Goal: Task Accomplishment & Management: Complete application form

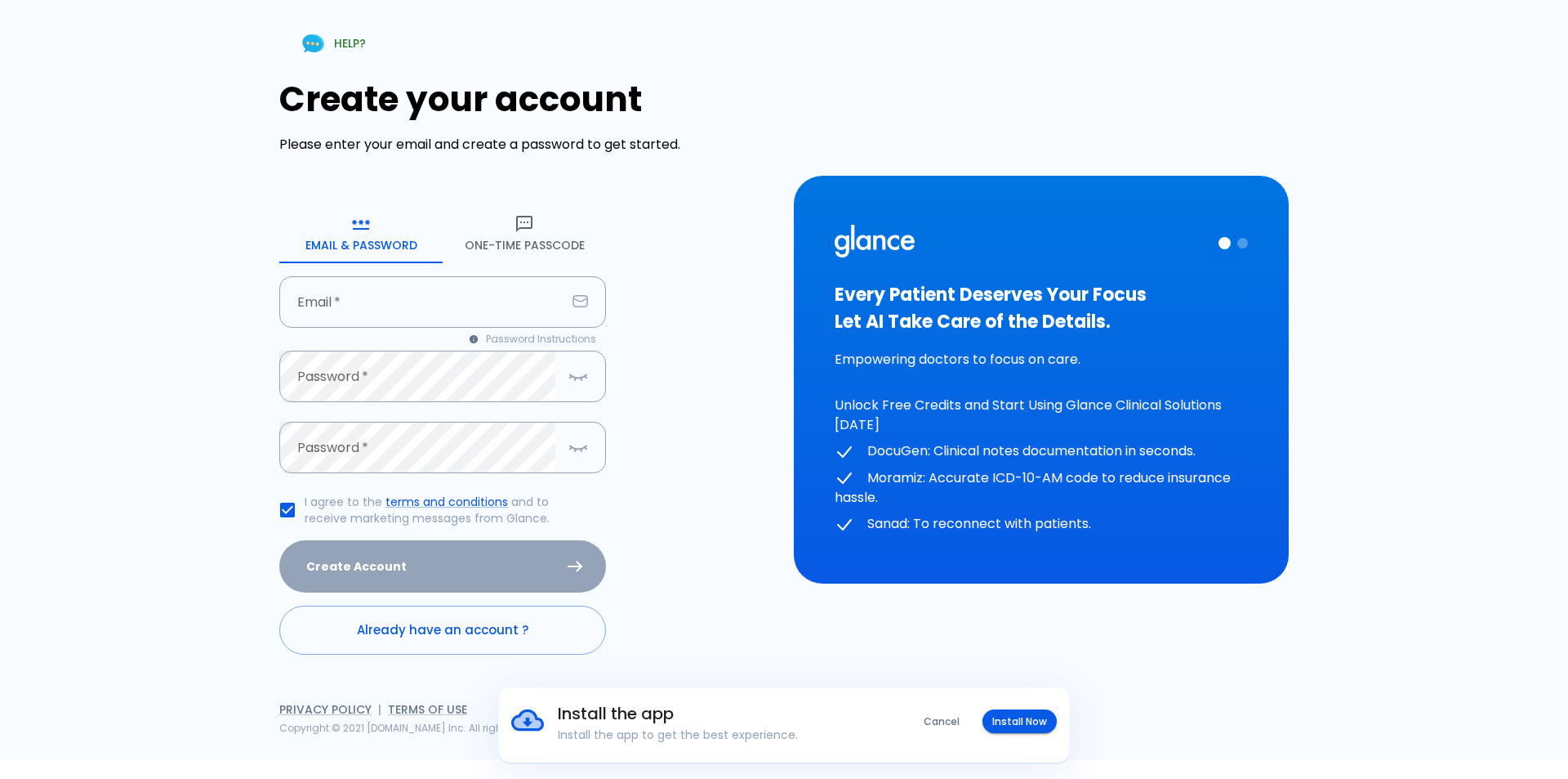
click at [534, 232] on button "One-Time Passcode" at bounding box center [525, 233] width 164 height 59
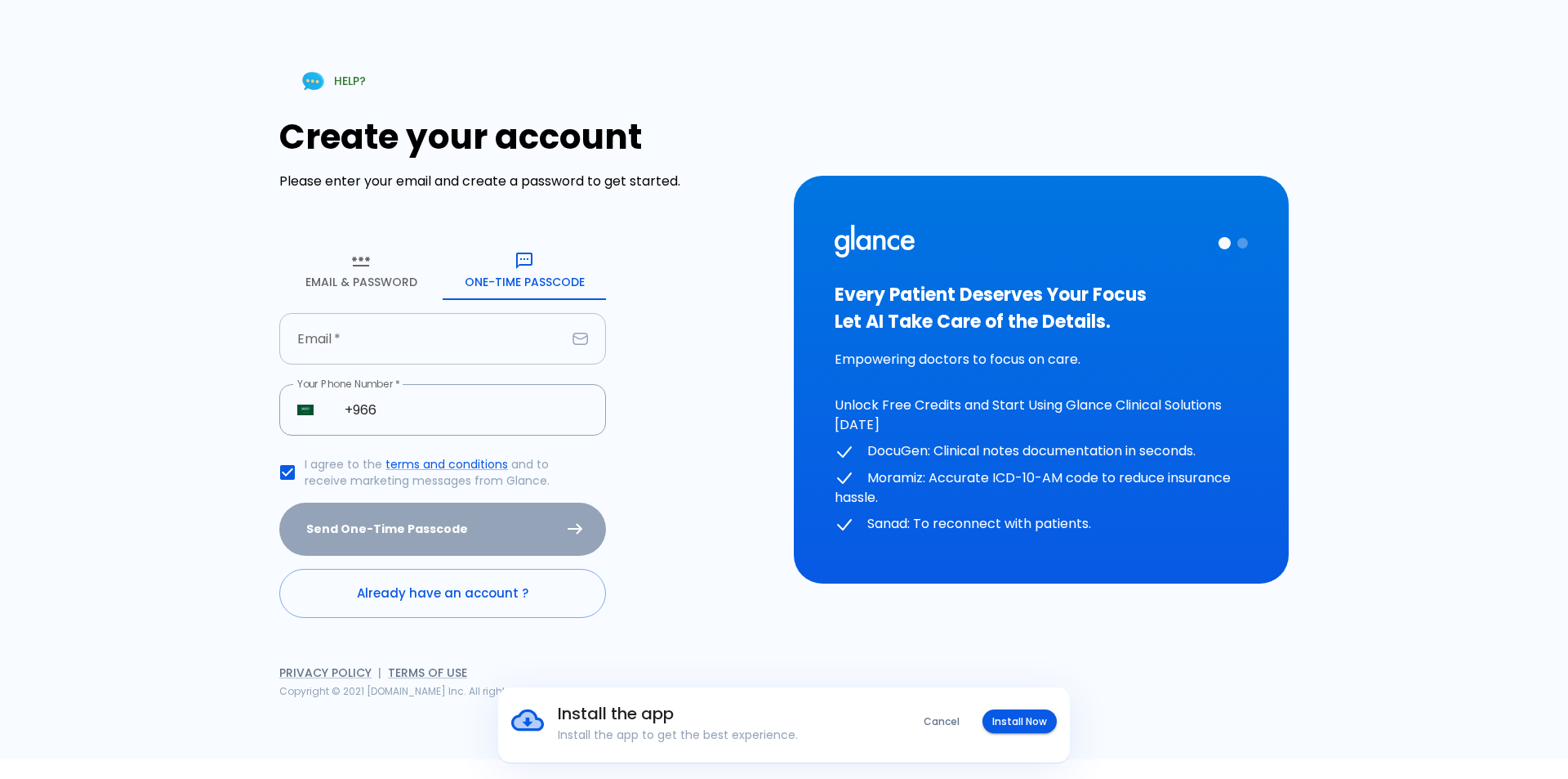
click at [418, 338] on input "text" at bounding box center [423, 338] width 287 height 51
click at [385, 346] on input "seahmed" at bounding box center [423, 338] width 287 height 51
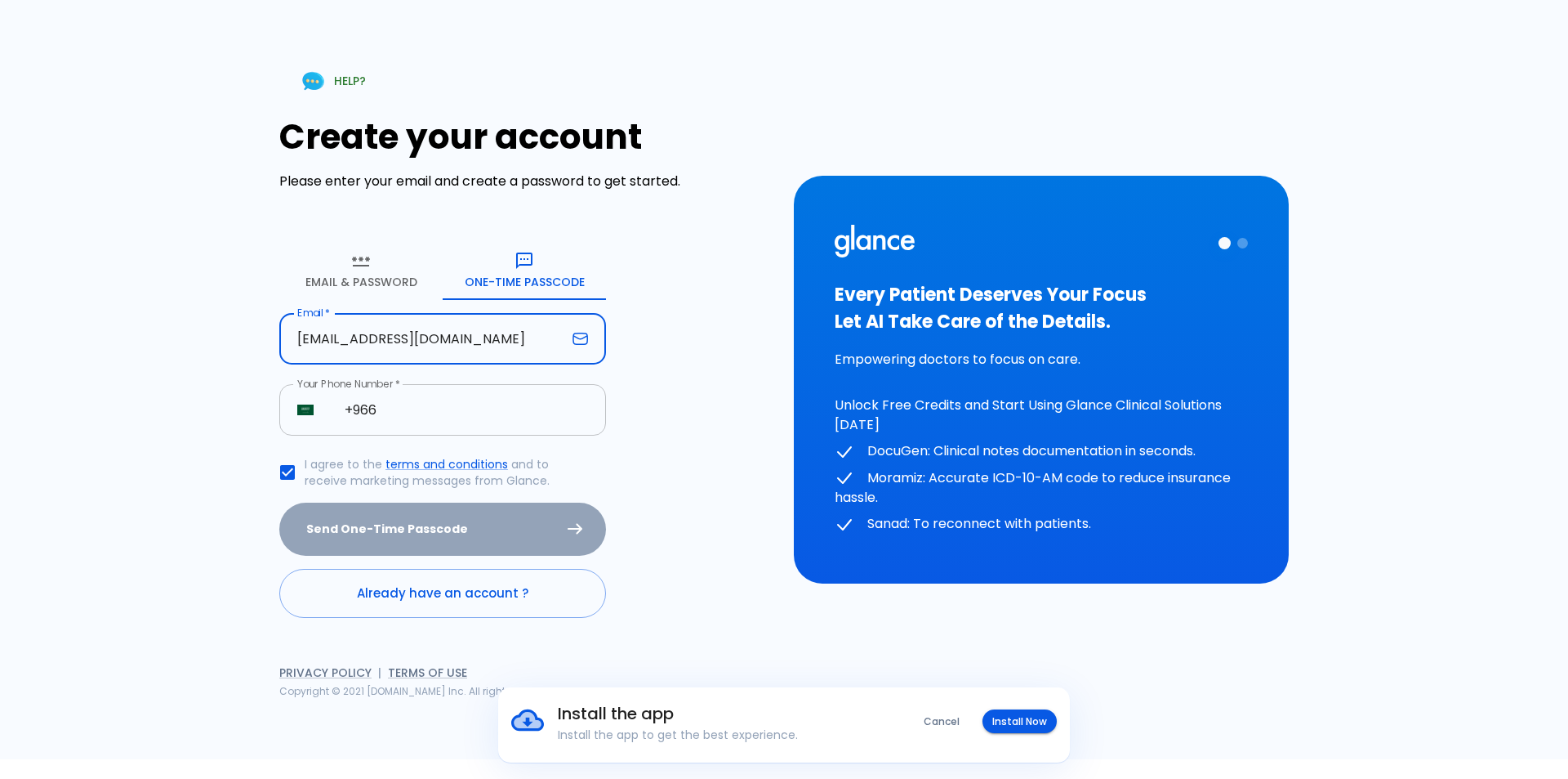
type input "[EMAIL_ADDRESS][DOMAIN_NAME]"
click at [403, 409] on input "+966" at bounding box center [466, 409] width 279 height 51
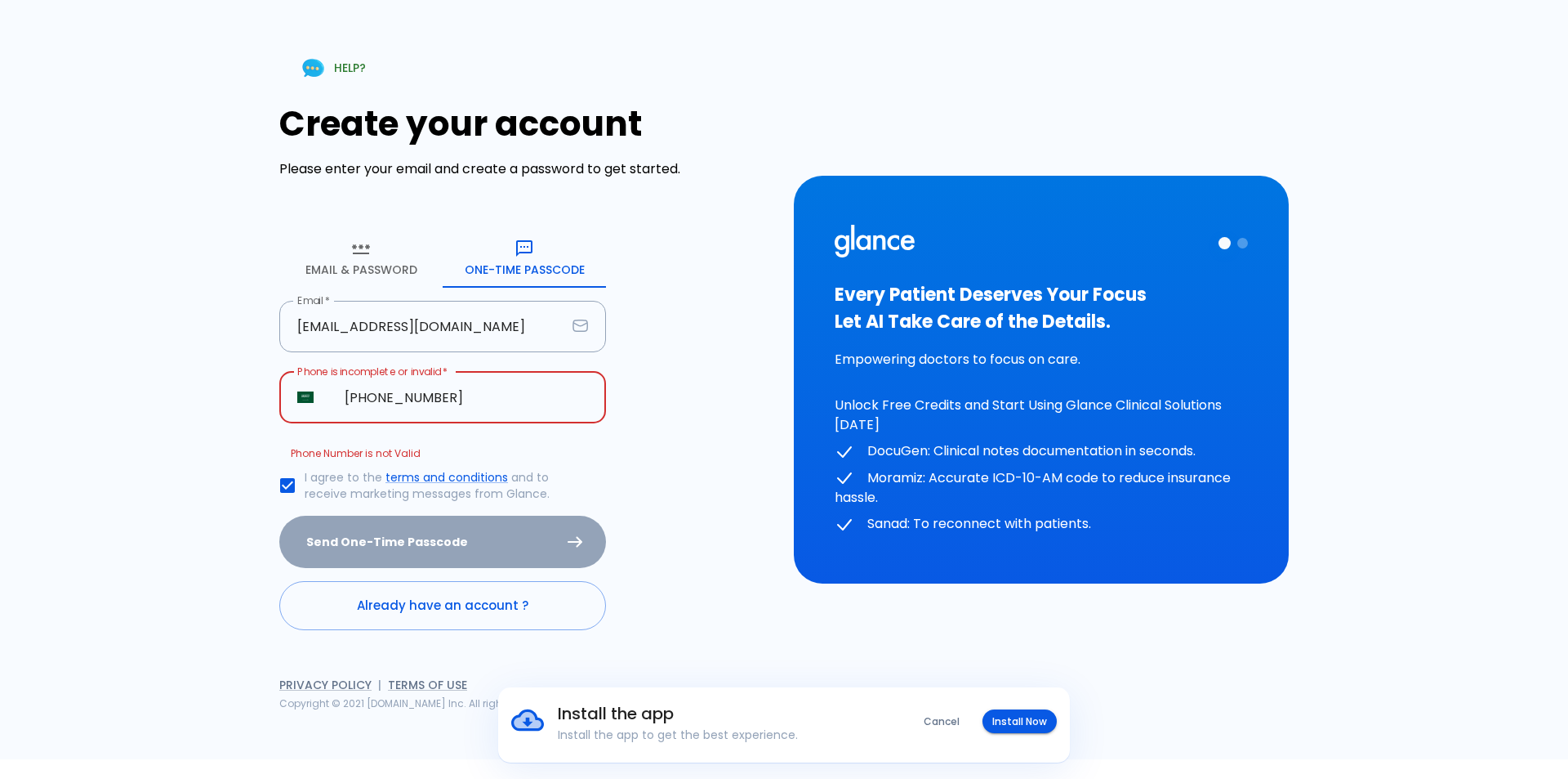
click at [641, 414] on div "Create your account Please enter your email and create a password to get starte…" at bounding box center [527, 367] width 495 height 526
drag, startPoint x: 638, startPoint y: 473, endPoint x: 637, endPoint y: 482, distance: 9.1
click at [638, 478] on div "Create your account Please enter your email and create a password to get starte…" at bounding box center [527, 367] width 495 height 526
click at [382, 397] on input "[PHONE_NUMBER]" at bounding box center [466, 397] width 279 height 51
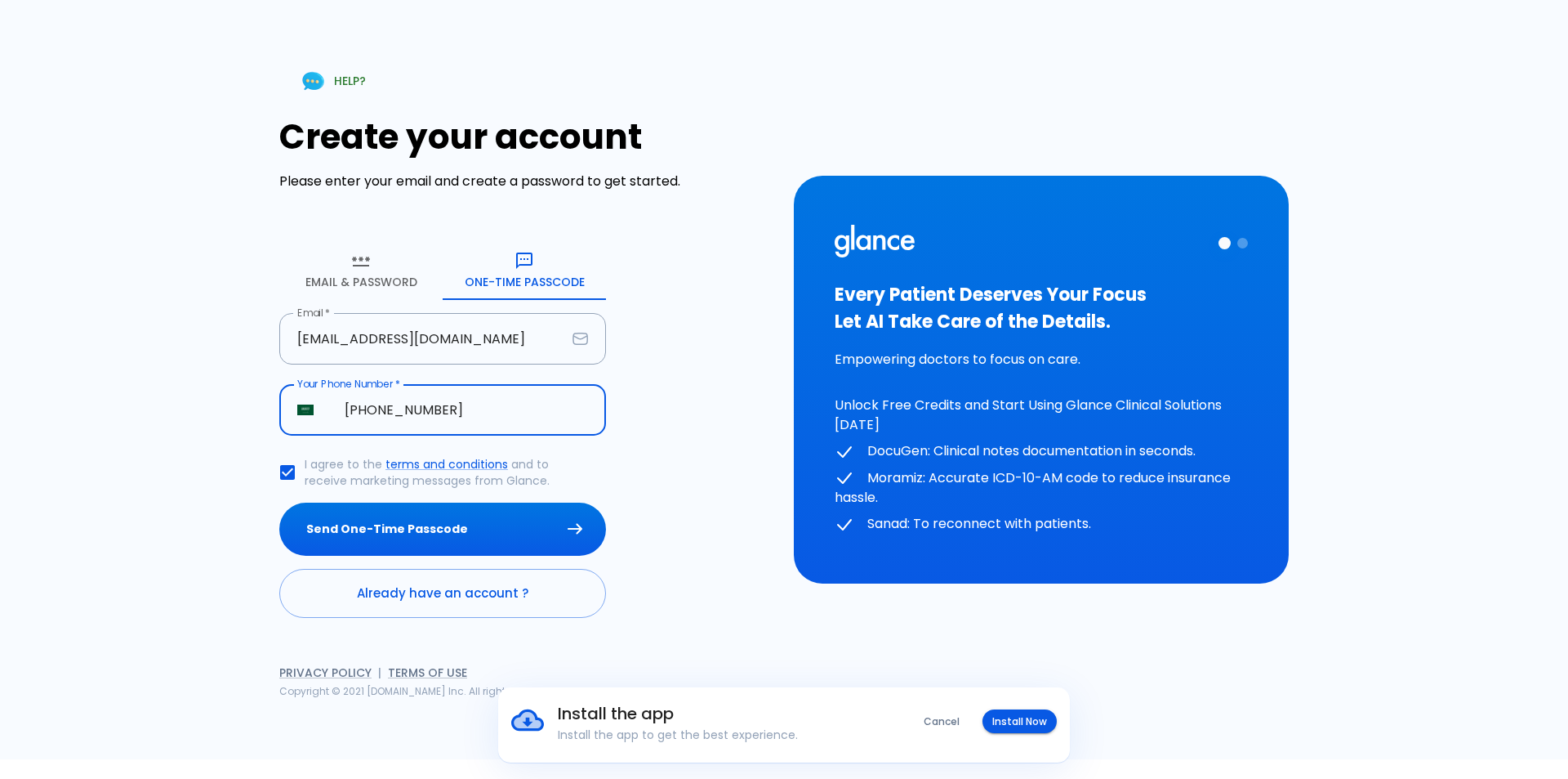
type input "[PHONE_NUMBER]"
click at [680, 428] on div "Create your account Please enter your email and create a password to get starte…" at bounding box center [527, 367] width 495 height 501
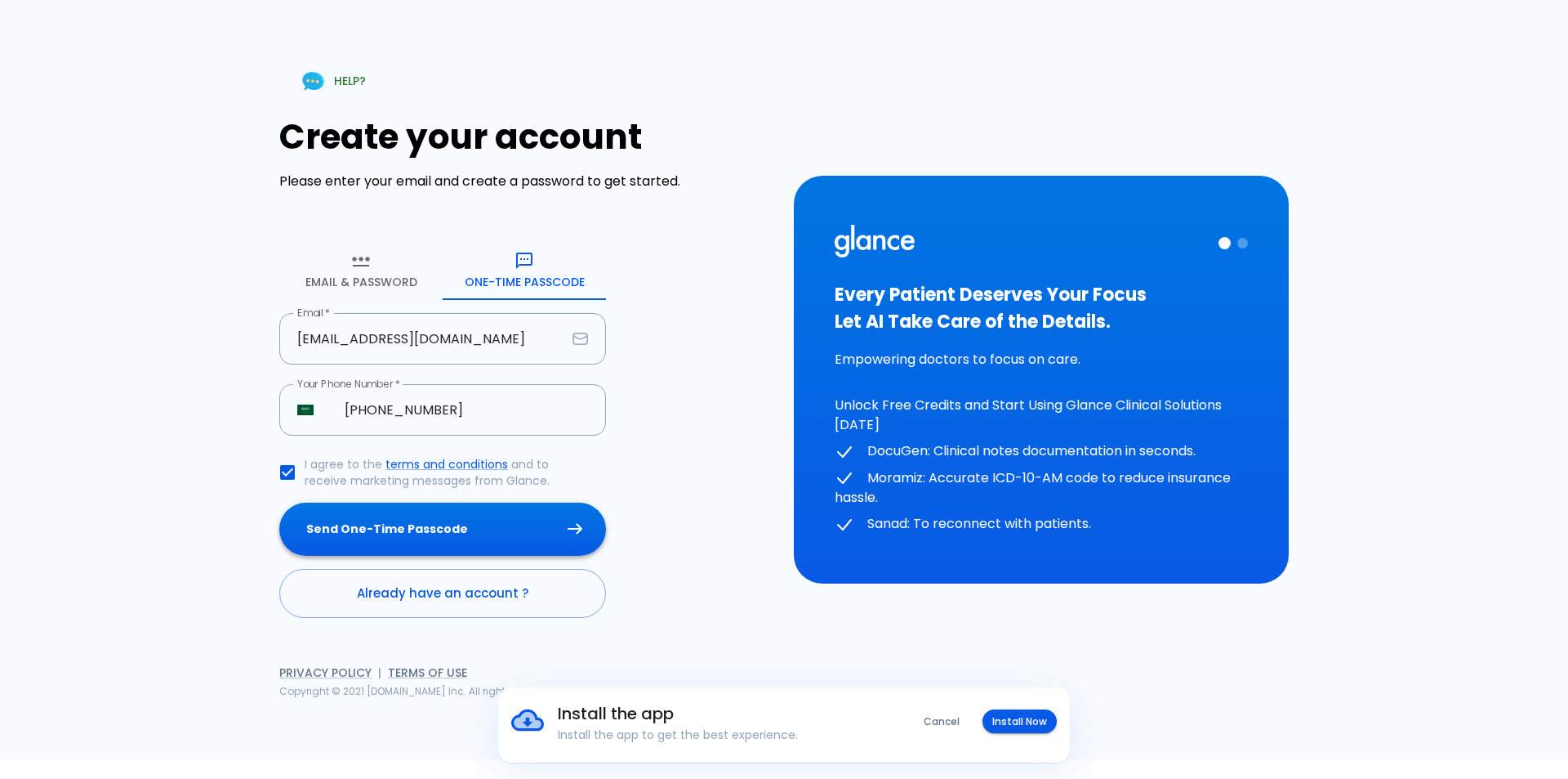
click at [488, 532] on button "Send One-Time Passcode" at bounding box center [442, 529] width 326 height 53
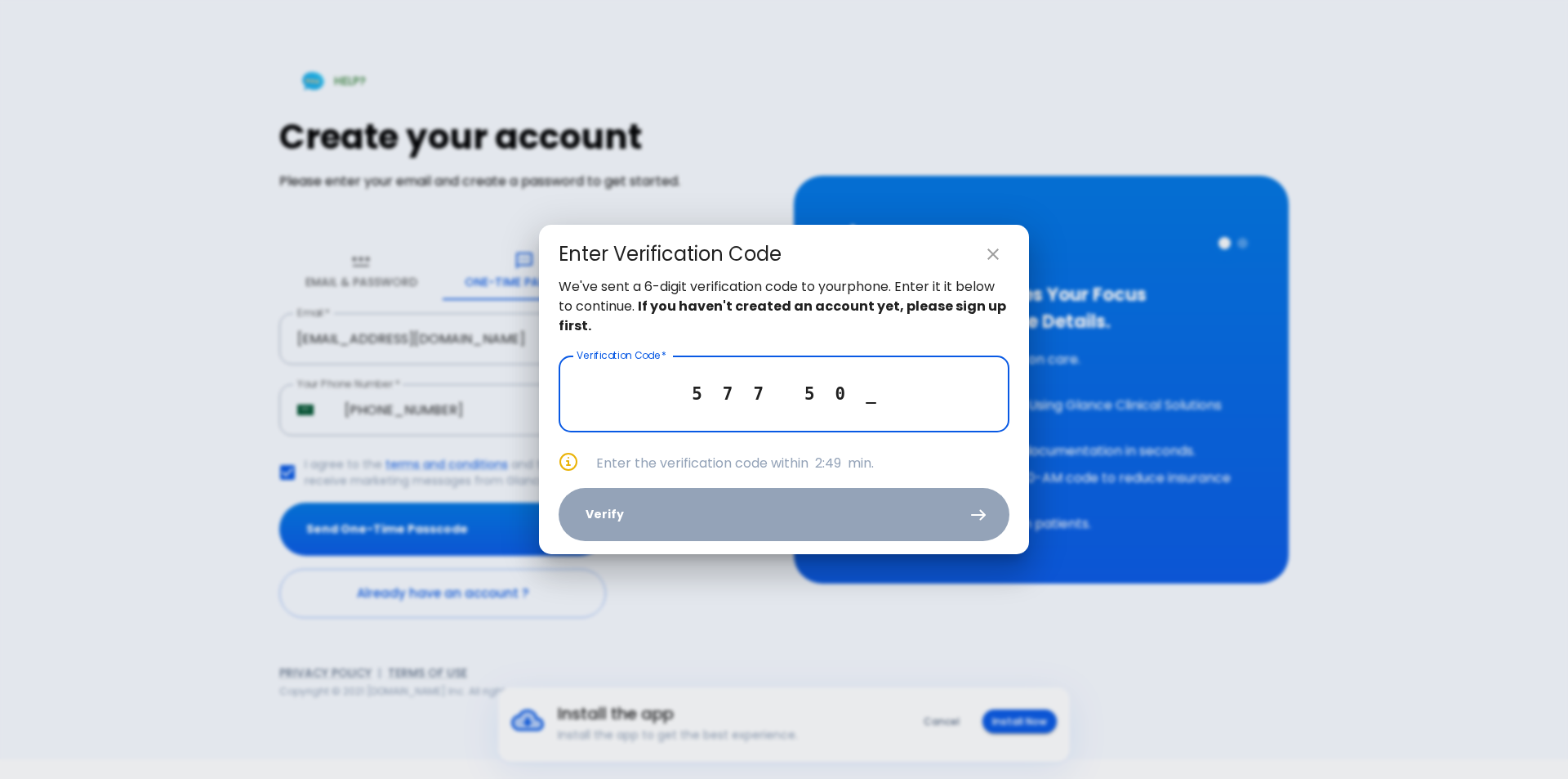
type input "5 7 7 5 0 3"
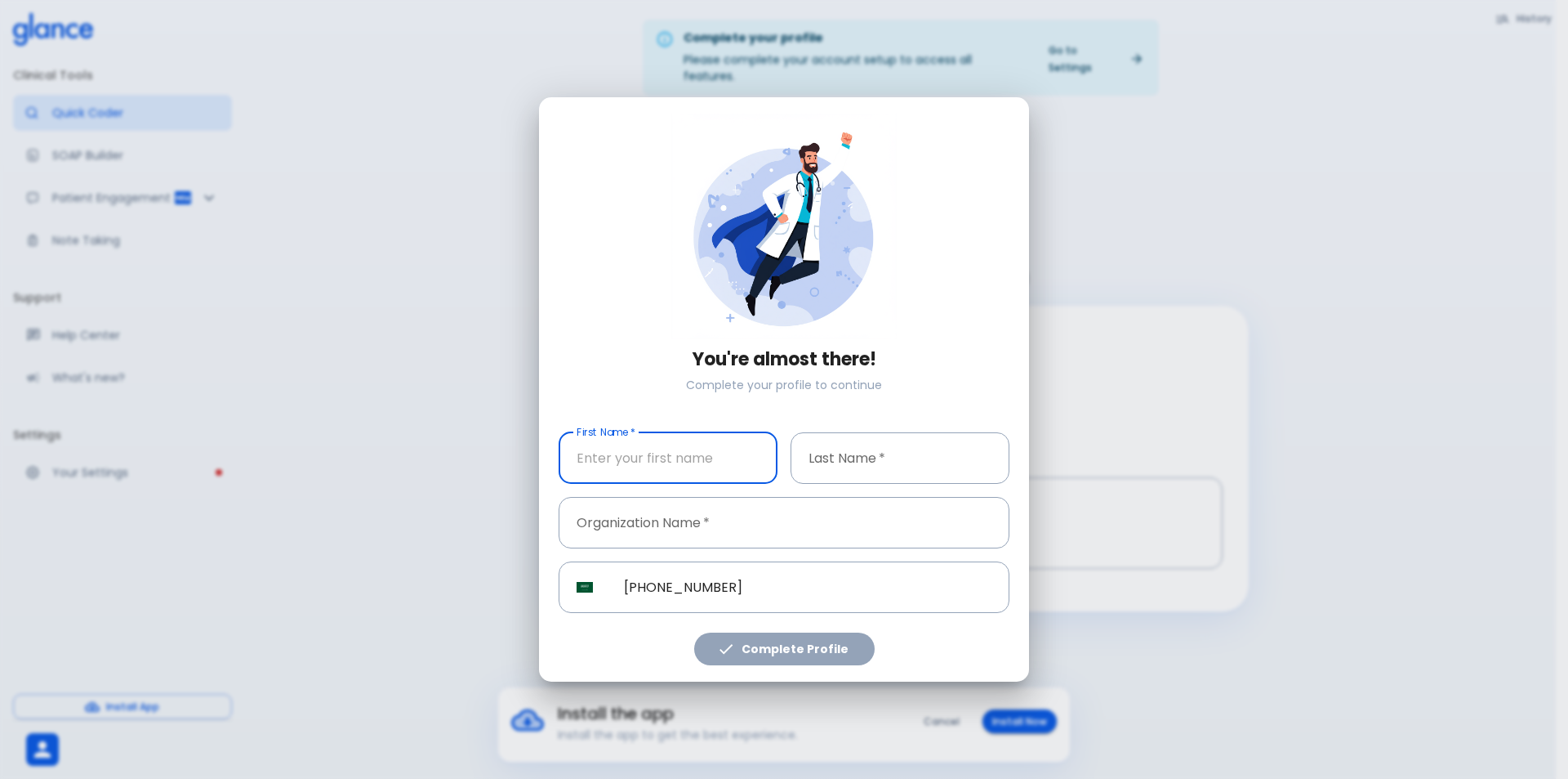
click at [715, 467] on input "text" at bounding box center [667, 457] width 218 height 51
type input "[PERSON_NAME]"
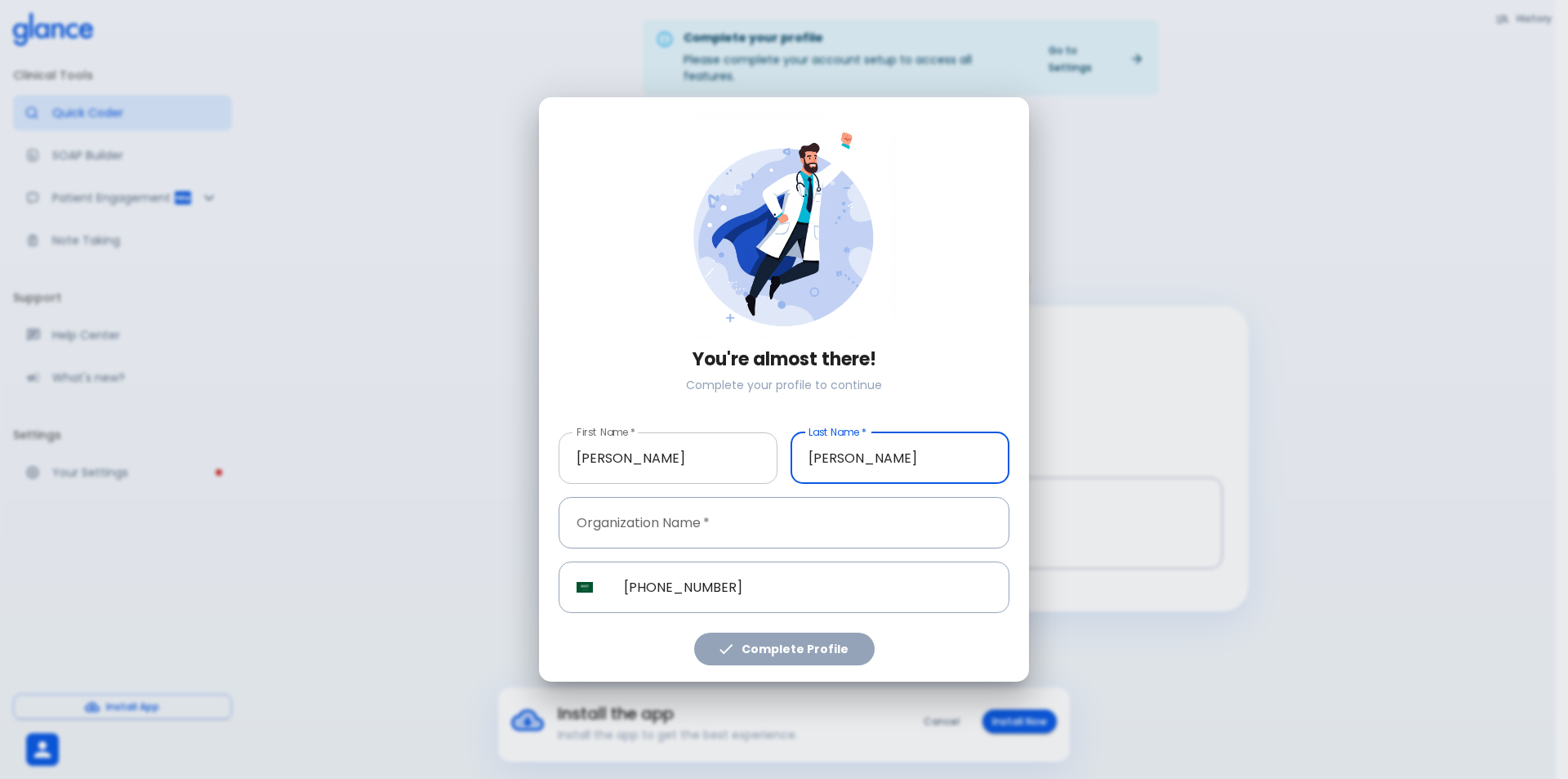
type input "[PERSON_NAME]"
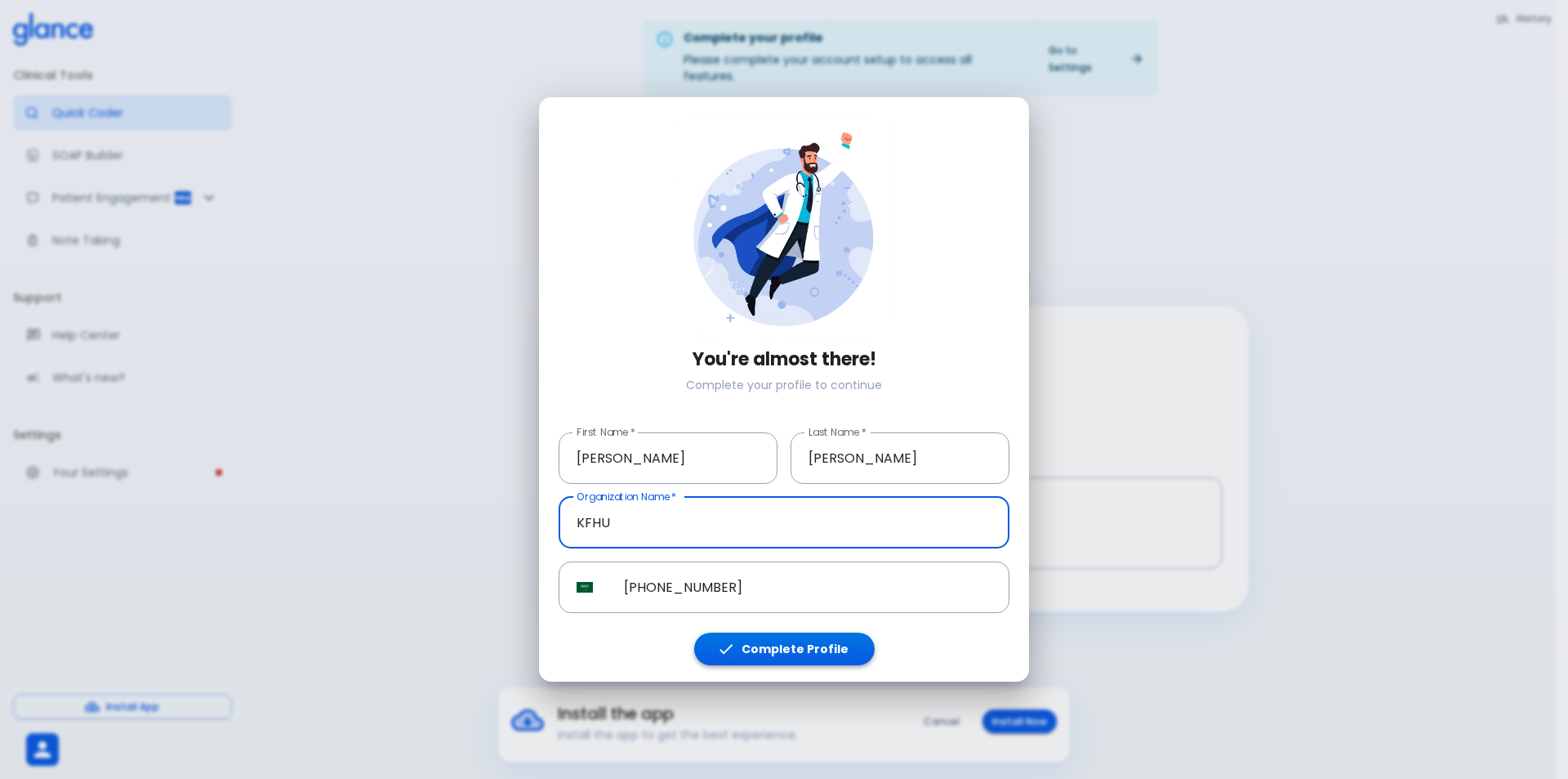
type input "KFHU"
click at [822, 639] on button "Complete Profile" at bounding box center [784, 649] width 181 height 34
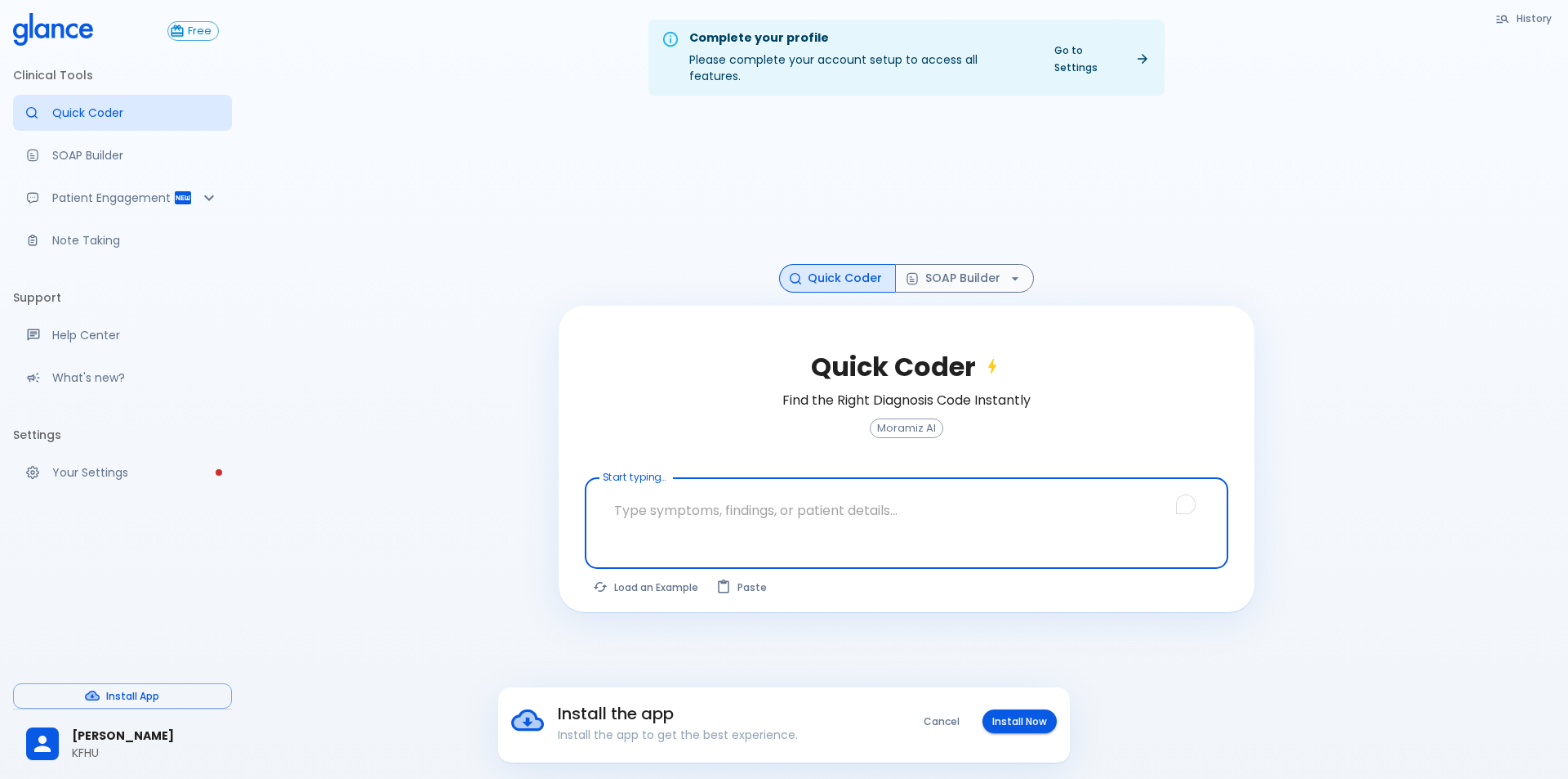
click at [810, 648] on div "Complete your profile Please complete your account setup to access all features…" at bounding box center [907, 408] width 1324 height 818
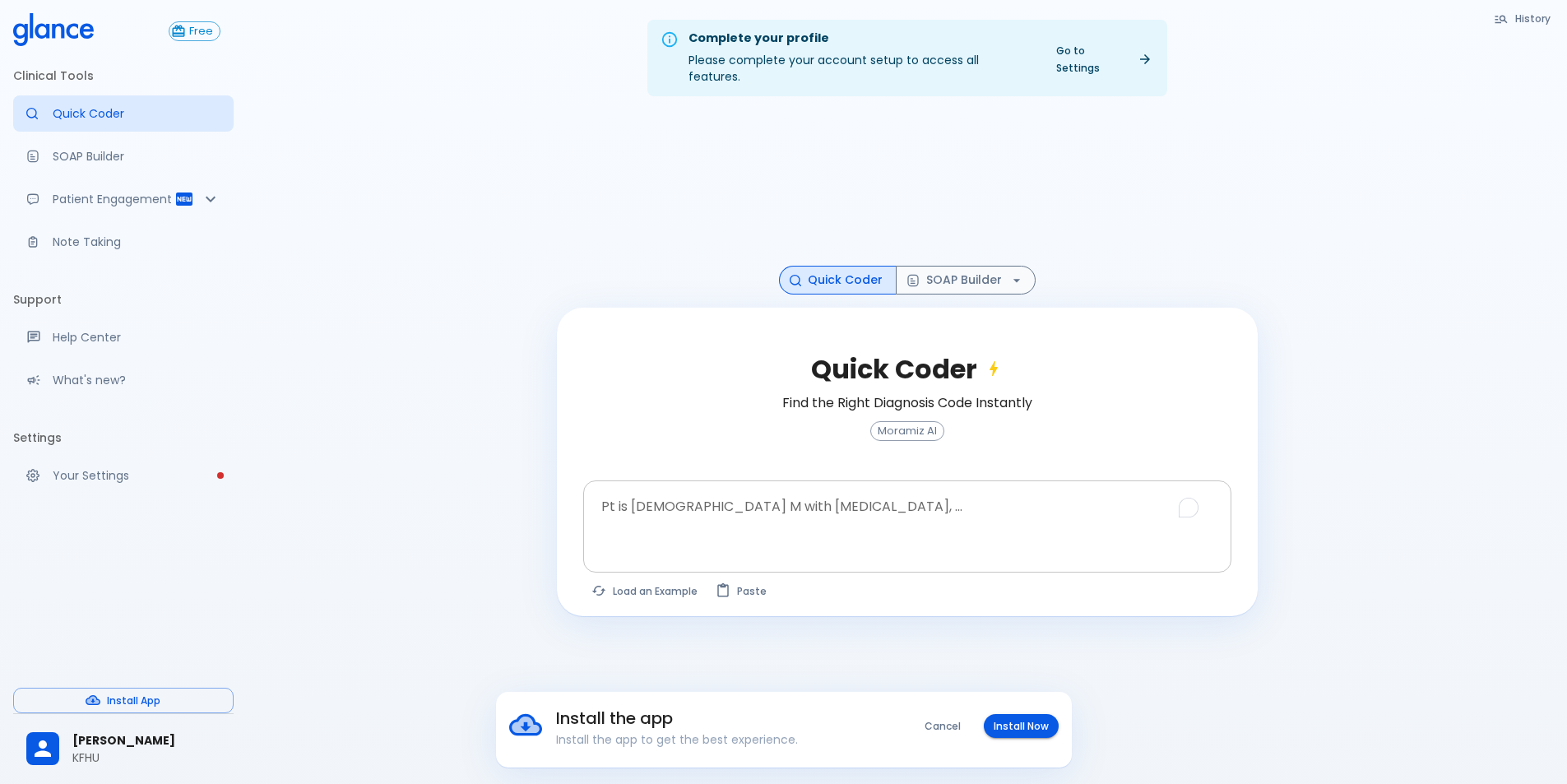
click at [813, 487] on textarea "To enrich screen reader interactions, please activate Accessibility in Grammarl…" at bounding box center [907, 513] width 625 height 51
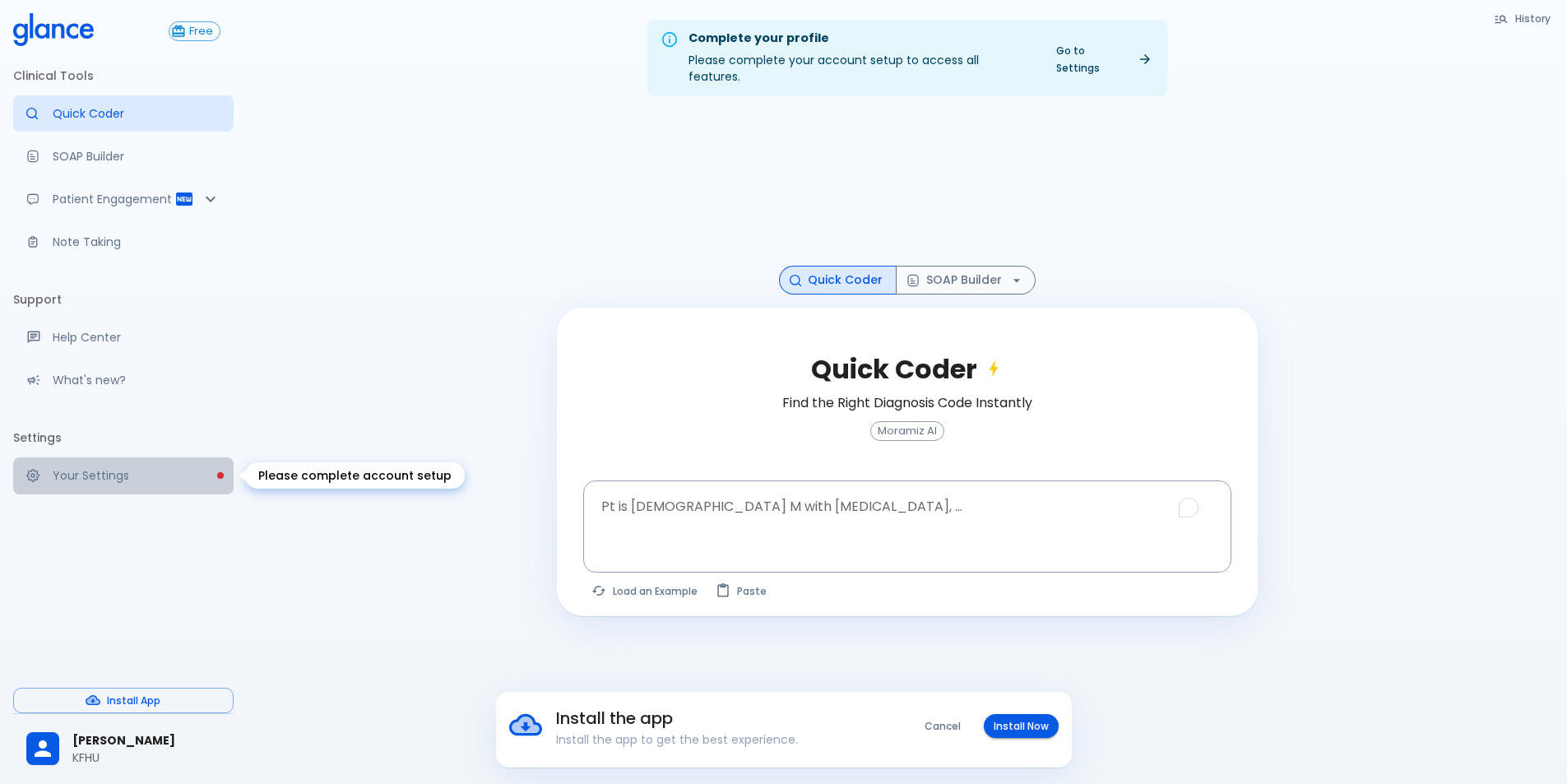
click at [104, 481] on p "Your Settings" at bounding box center [136, 475] width 168 height 16
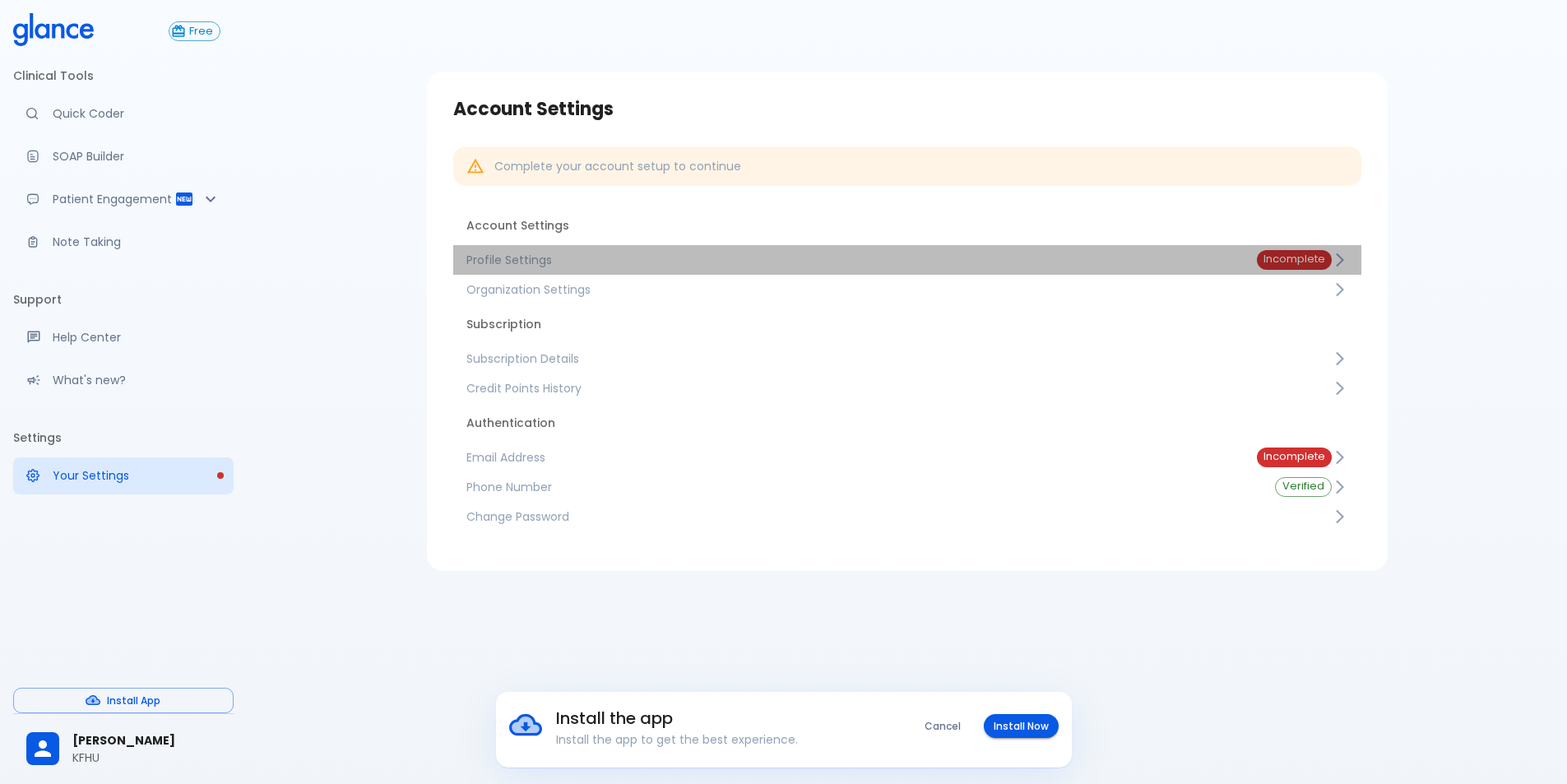
click at [1346, 256] on icon at bounding box center [1340, 260] width 16 height 16
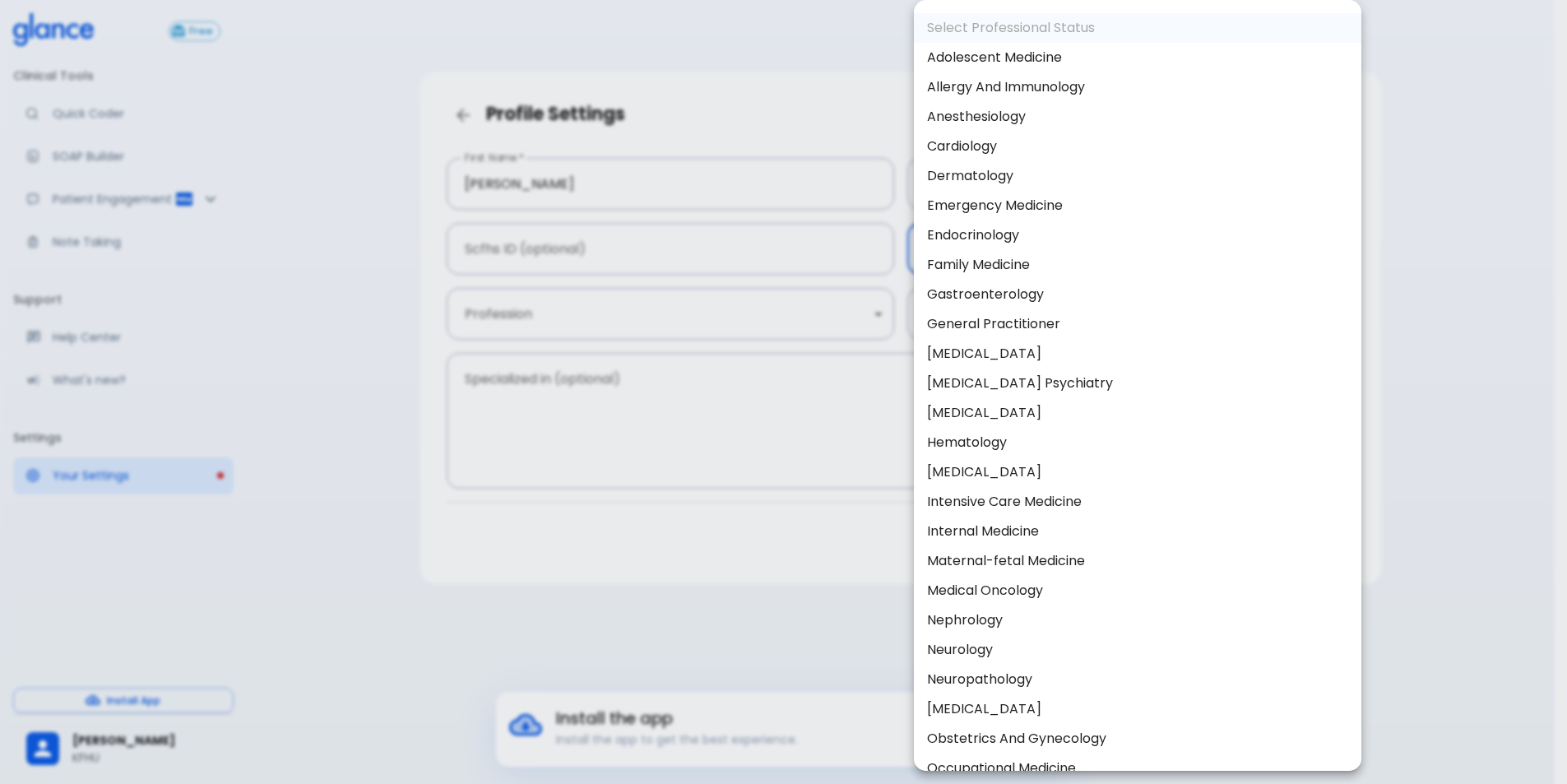
click at [1029, 250] on body "Install the app Install the app to get the best experience. Cancel Install Now …" at bounding box center [784, 411] width 1567 height 823
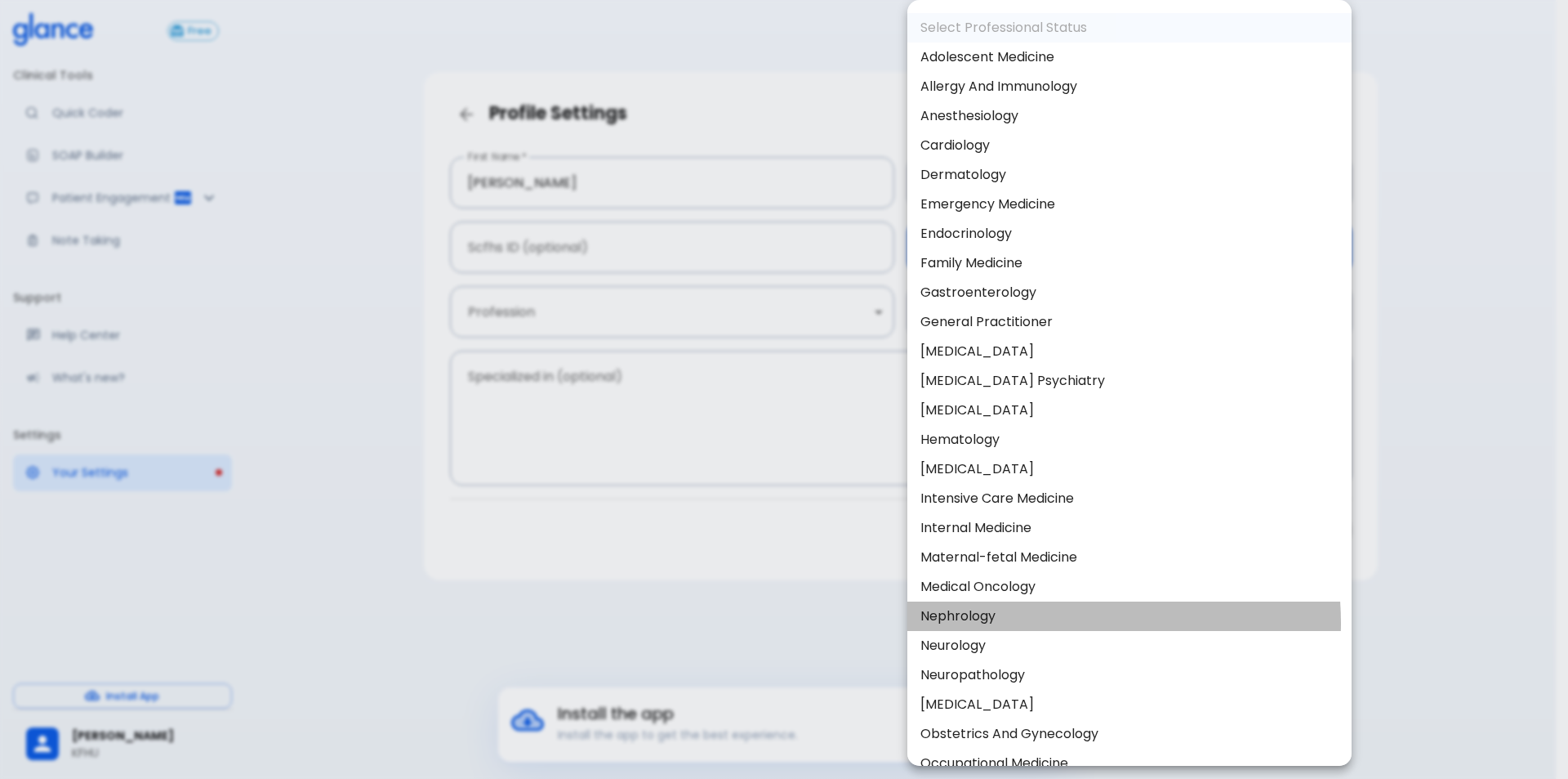
click at [1049, 623] on li "Nephrology" at bounding box center [1130, 616] width 445 height 30
type input "Nephrology"
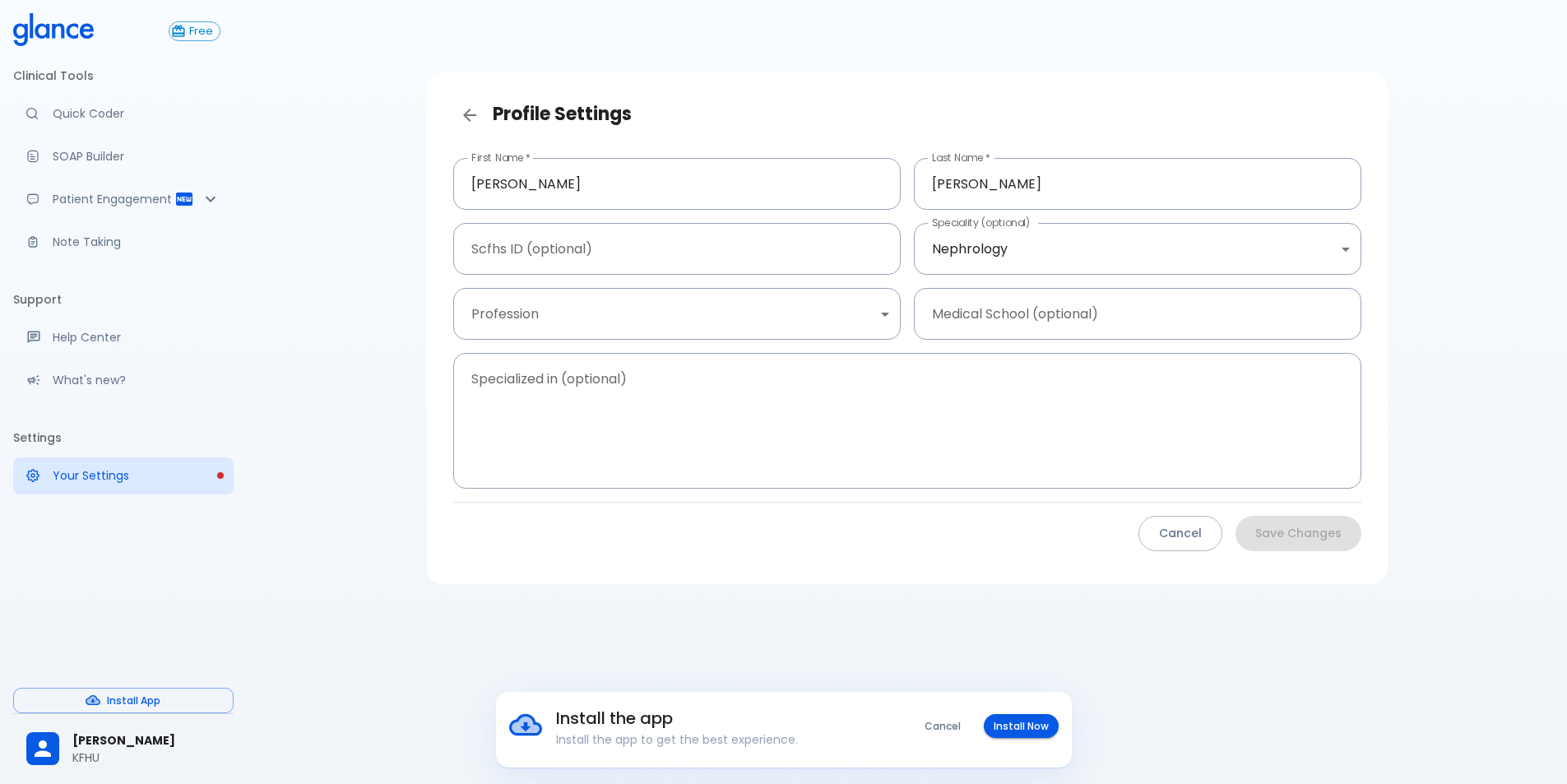
click at [964, 528] on div "Cancel Save Changes" at bounding box center [901, 533] width 921 height 35
click at [518, 405] on textarea at bounding box center [907, 421] width 885 height 109
click at [1031, 622] on div "Profile Settings First Name   * [PERSON_NAME] First Name * Last Name   * [PERSO…" at bounding box center [908, 411] width 1321 height 823
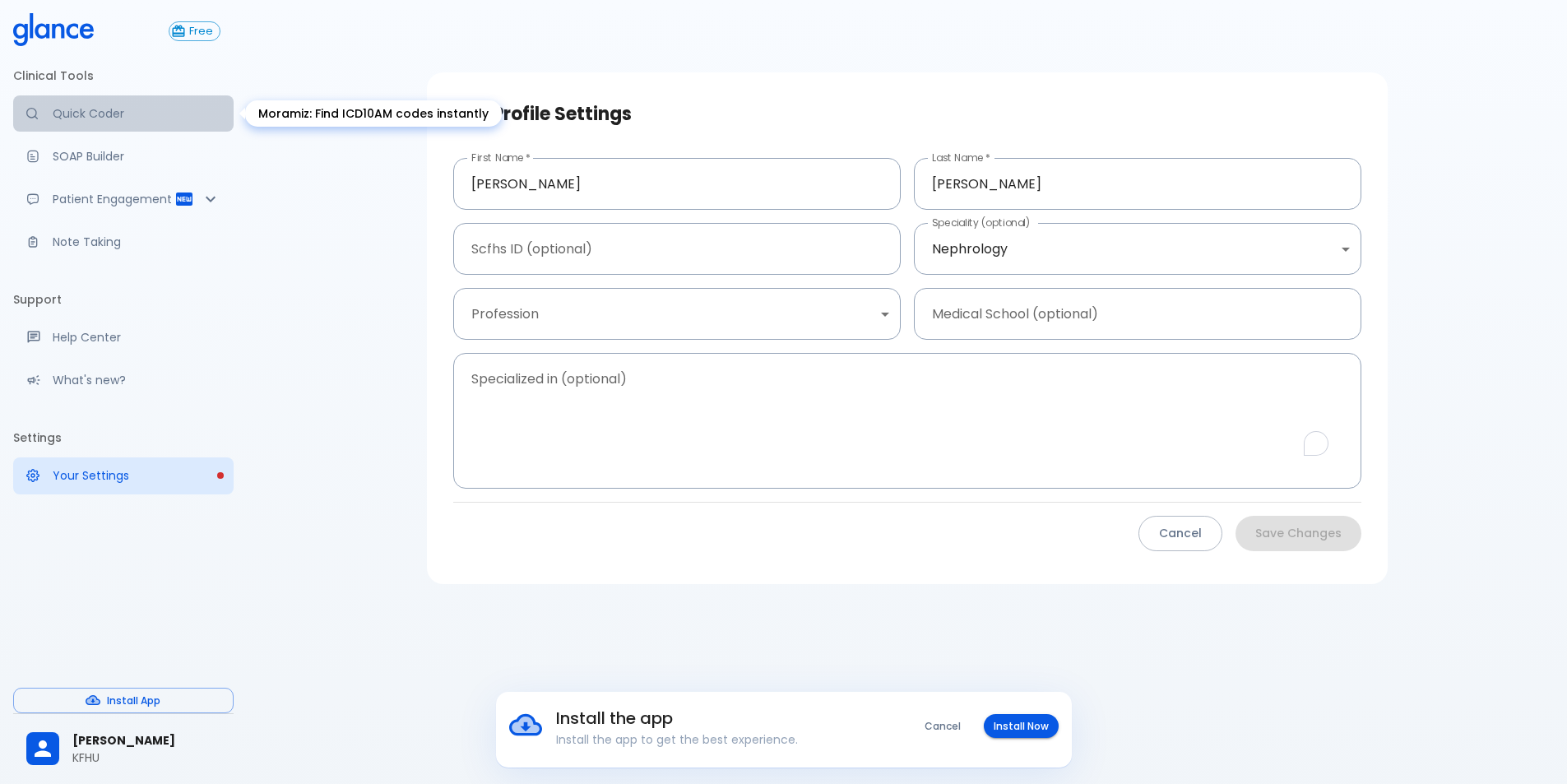
click at [153, 110] on p "Quick Coder" at bounding box center [136, 113] width 168 height 16
click at [325, 111] on div "Moramiz: Find ICD10AM codes instantly" at bounding box center [373, 113] width 257 height 26
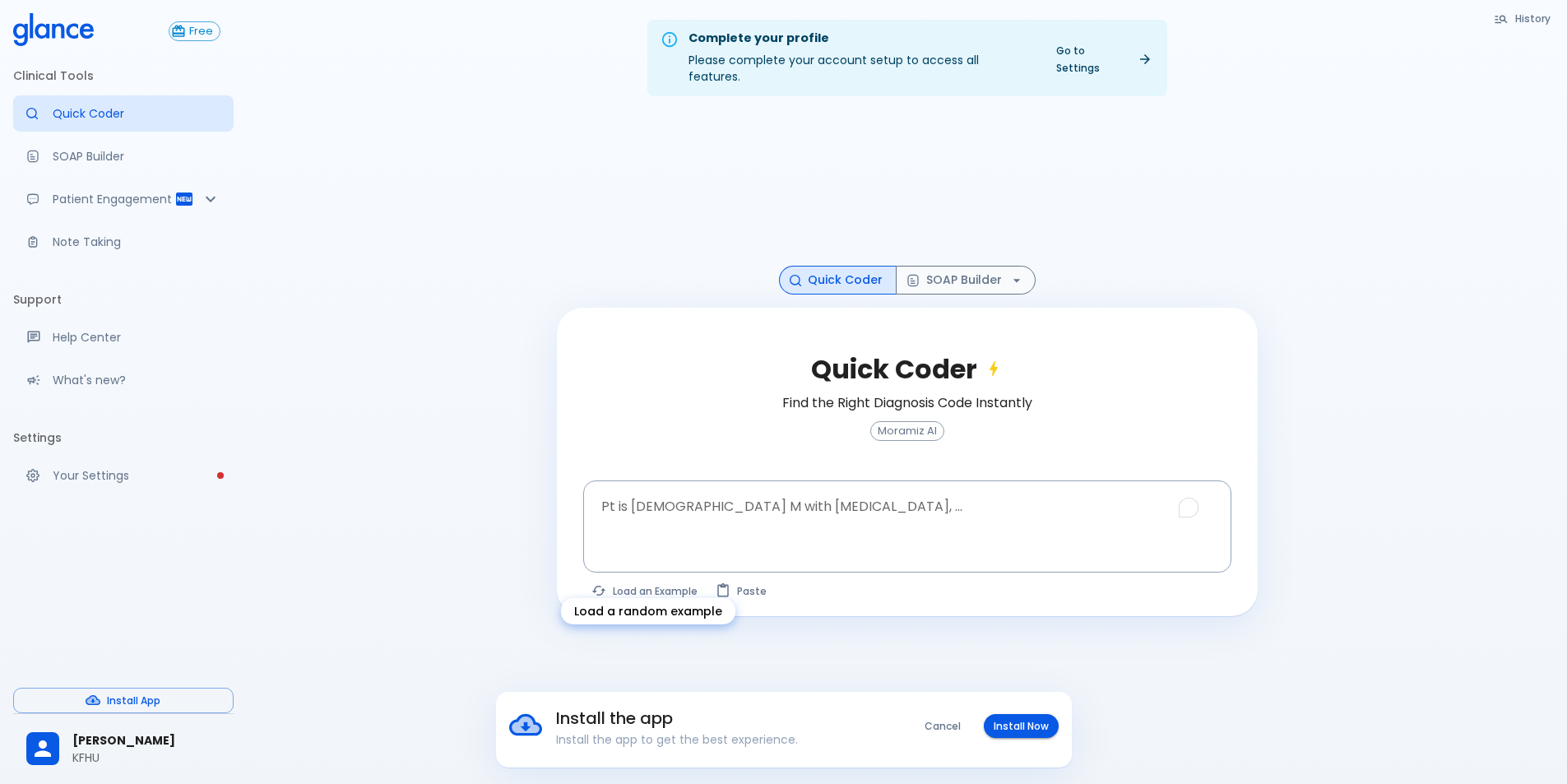
click at [651, 579] on button "Load an Example" at bounding box center [646, 590] width 124 height 24
type textarea "45F with DM2, right [MEDICAL_DATA], fever, WBC 14K, ESR 80, wound purulent, XR …"
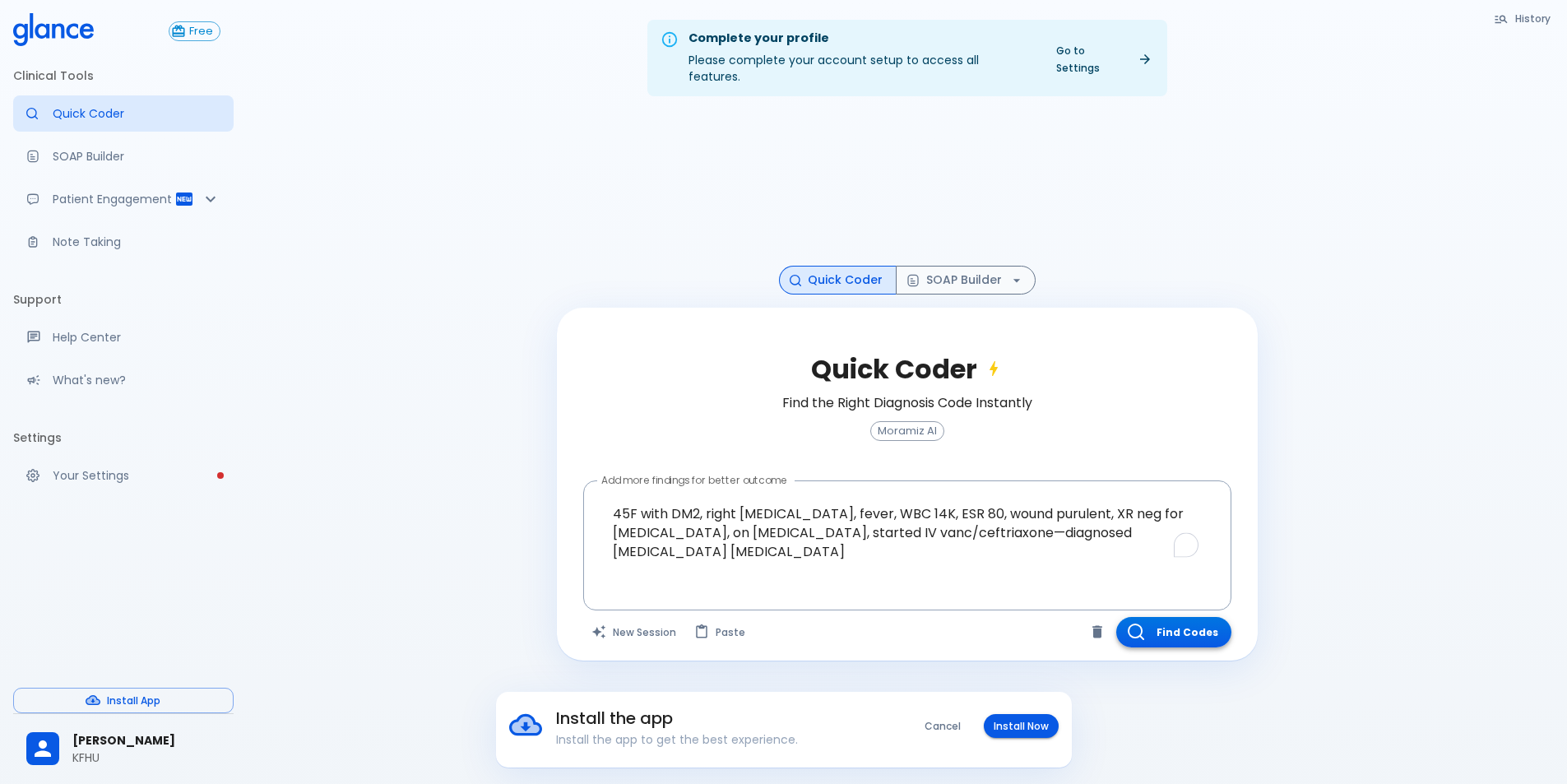
click at [1161, 616] on button "Find Codes" at bounding box center [1173, 631] width 115 height 30
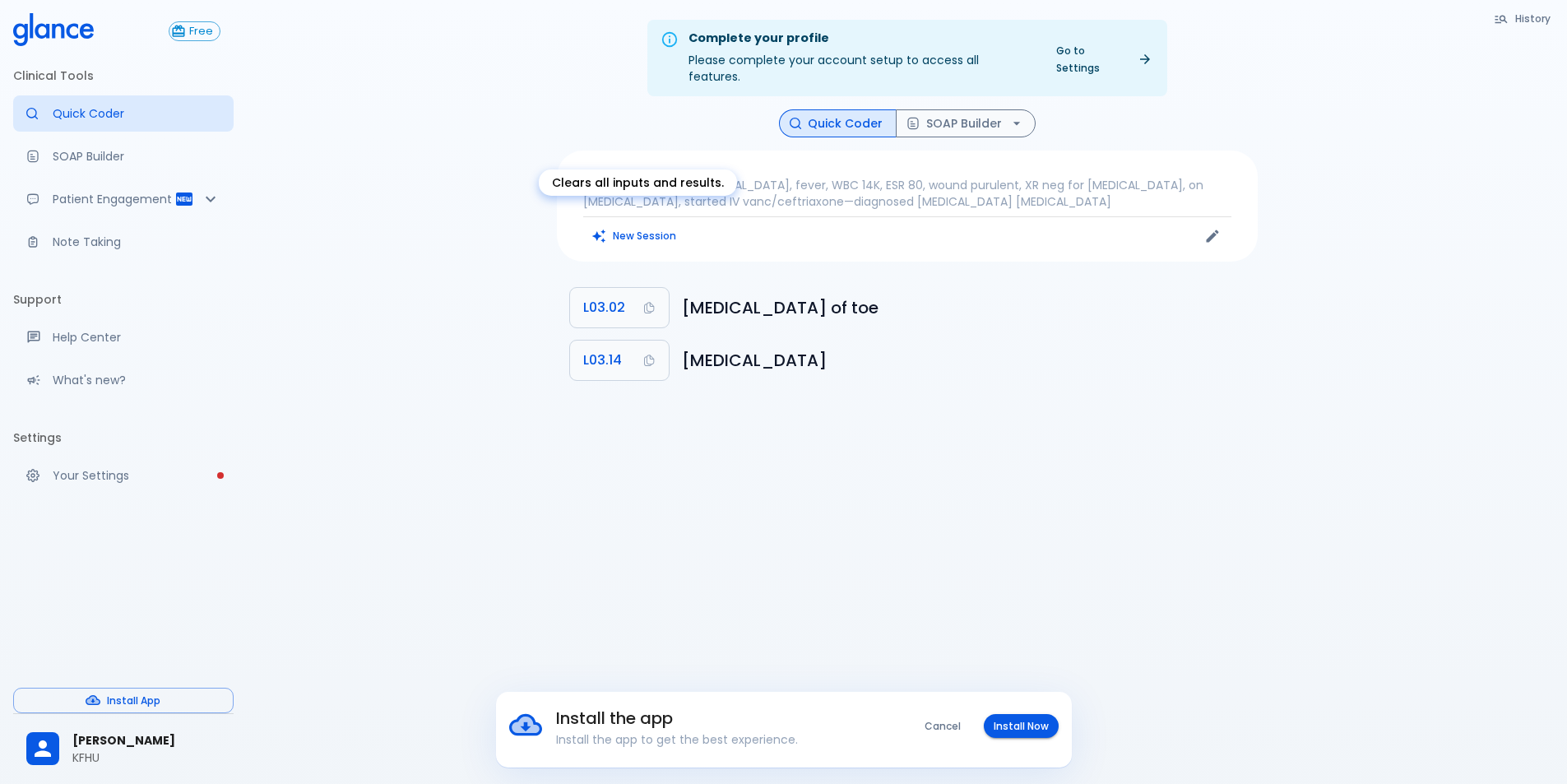
click at [725, 179] on div "Clears all inputs and results." at bounding box center [638, 182] width 198 height 26
